Goal: Information Seeking & Learning: Learn about a topic

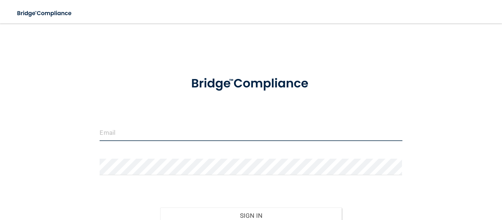
click at [125, 132] on input "email" at bounding box center [251, 133] width 303 height 17
type input "[EMAIL_ADDRESS][DOMAIN_NAME]"
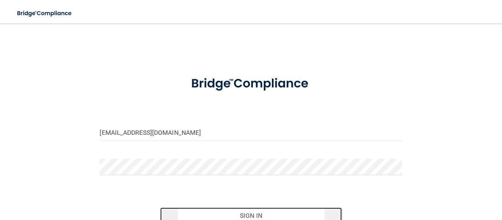
click at [266, 213] on button "Sign In" at bounding box center [251, 216] width 182 height 16
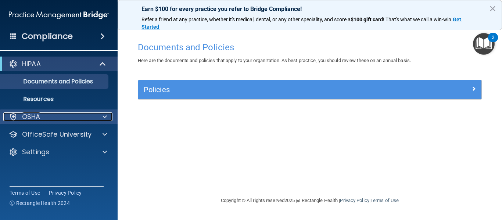
click at [94, 121] on div at bounding box center [103, 117] width 18 height 9
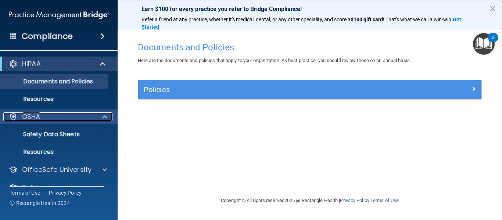
click at [94, 121] on div at bounding box center [103, 117] width 18 height 9
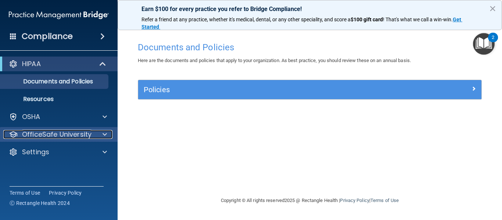
click at [94, 132] on div at bounding box center [103, 134] width 18 height 9
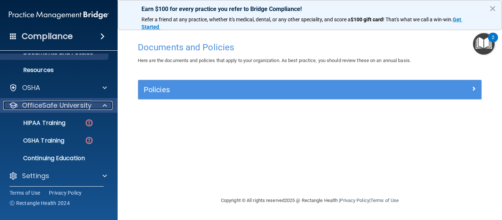
scroll to position [32, 0]
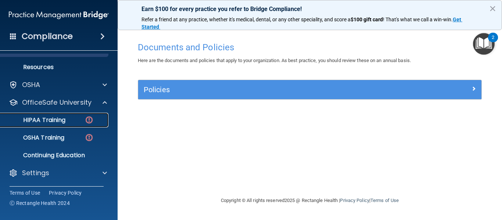
click at [57, 120] on p "HIPAA Training" at bounding box center [35, 120] width 61 height 7
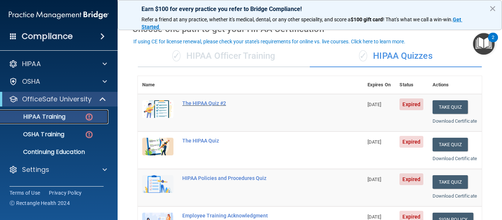
scroll to position [29, 0]
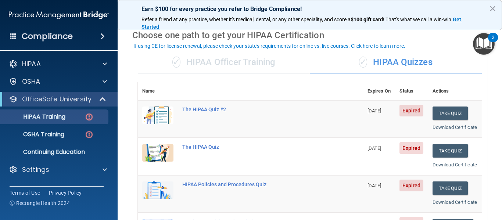
click at [260, 64] on div "✓ HIPAA Officer Training" at bounding box center [224, 62] width 172 height 22
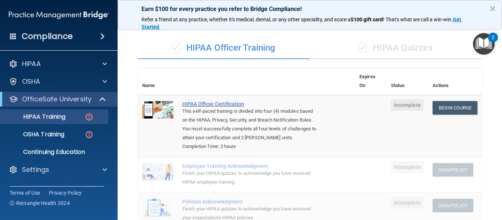
scroll to position [41, 0]
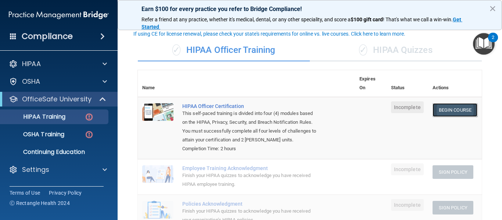
click at [450, 110] on link "Begin Course" at bounding box center [455, 110] width 45 height 14
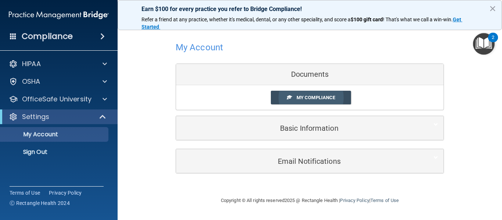
click at [306, 99] on span "My Compliance" at bounding box center [316, 98] width 39 height 6
